Goal: Task Accomplishment & Management: Use online tool/utility

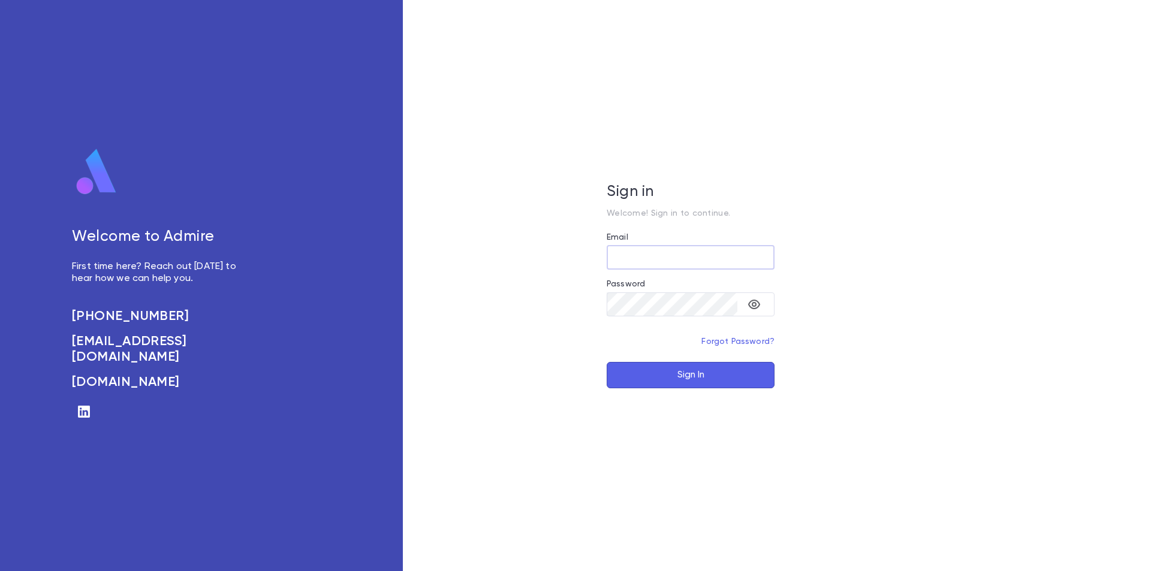
type input "**********"
click at [661, 371] on button "Sign In" at bounding box center [691, 375] width 168 height 26
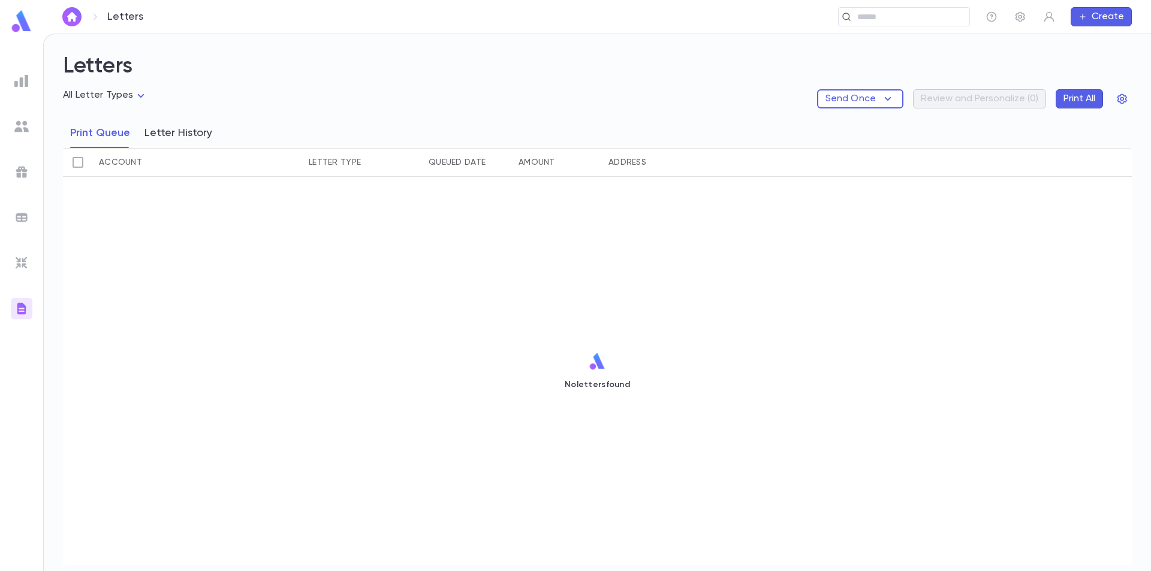
click at [175, 130] on button "Letter History" at bounding box center [178, 133] width 68 height 30
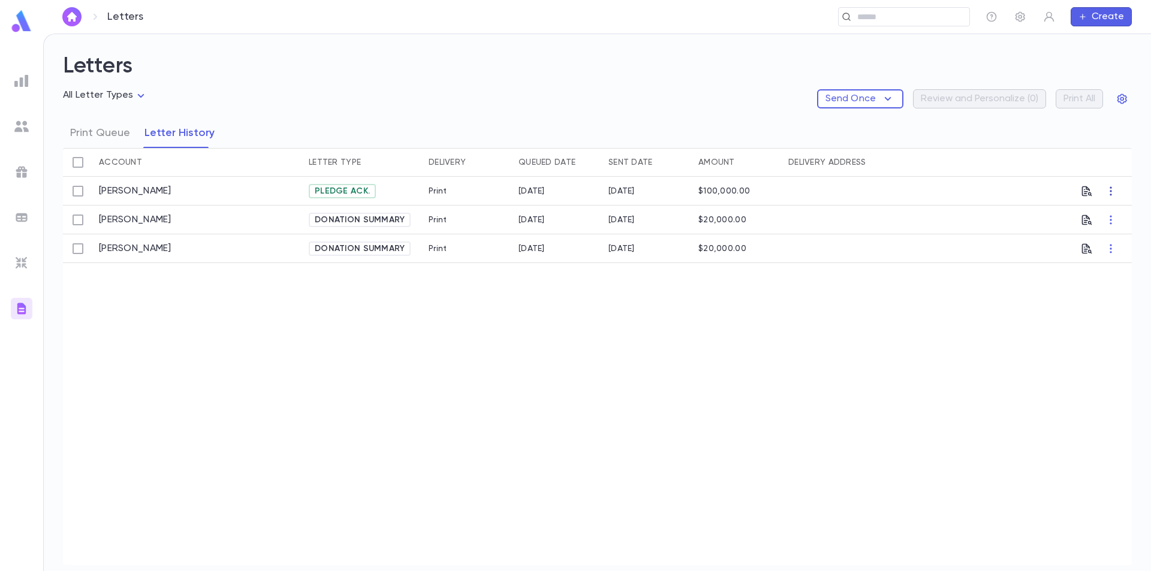
click at [1108, 188] on icon "button" at bounding box center [1111, 191] width 12 height 12
click at [1115, 218] on li "Print" at bounding box center [1121, 214] width 42 height 19
click at [862, 97] on p "Send Once" at bounding box center [851, 99] width 50 height 12
click at [860, 123] on li "Donation Summaries" at bounding box center [877, 122] width 113 height 19
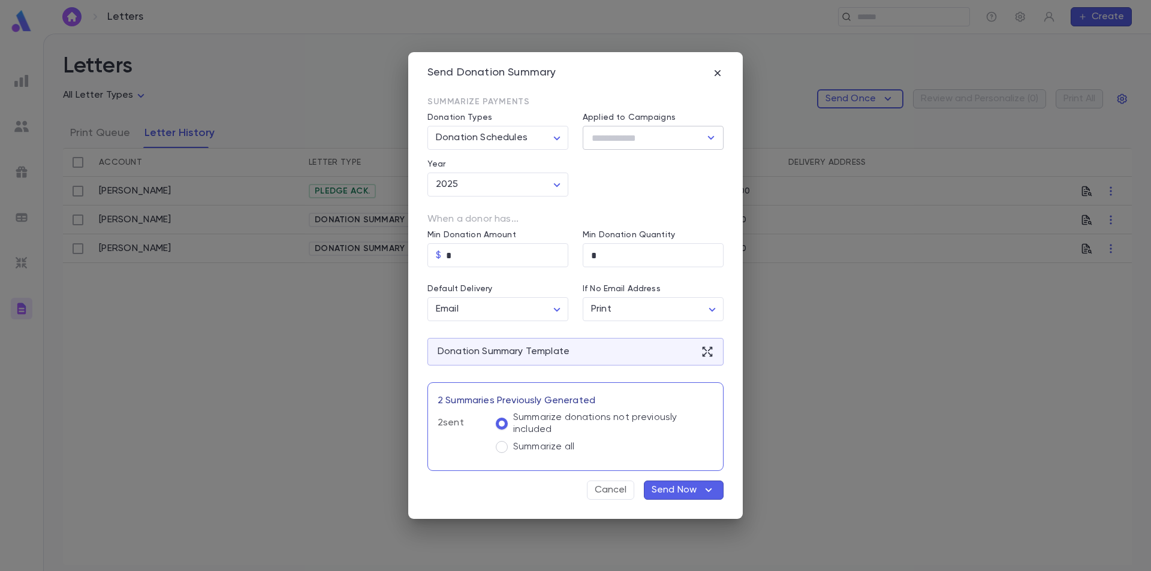
click at [624, 131] on input "Applied to Campaigns" at bounding box center [644, 138] width 112 height 23
click at [648, 97] on div "Summarize Payments" at bounding box center [576, 102] width 296 height 12
click at [718, 75] on icon "button" at bounding box center [718, 73] width 12 height 12
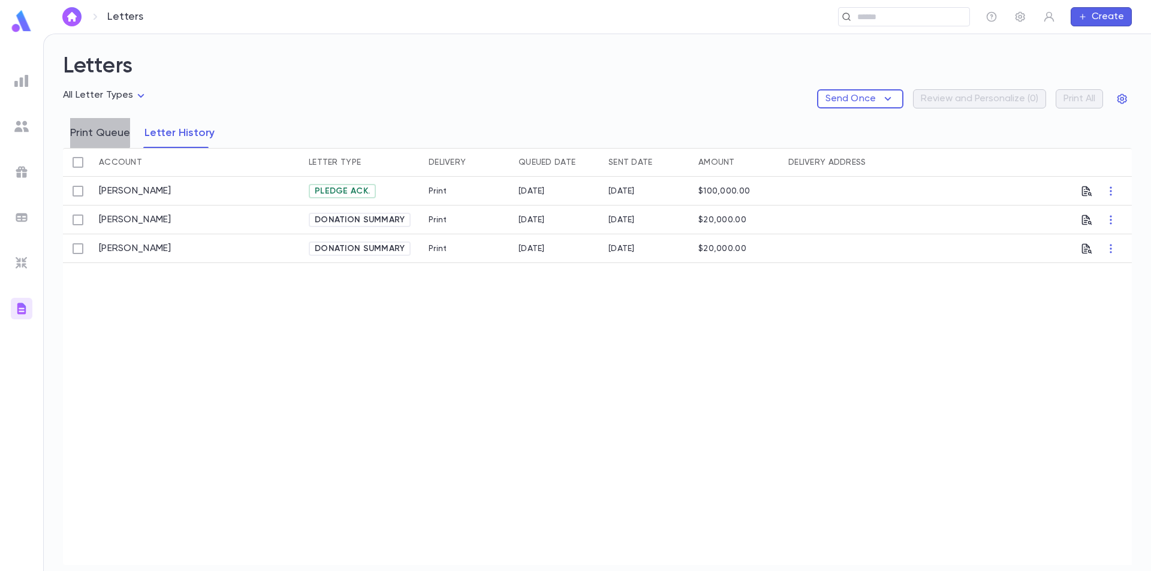
click at [99, 131] on button "Print Queue" at bounding box center [100, 133] width 60 height 30
